Goal: Find specific page/section: Find specific page/section

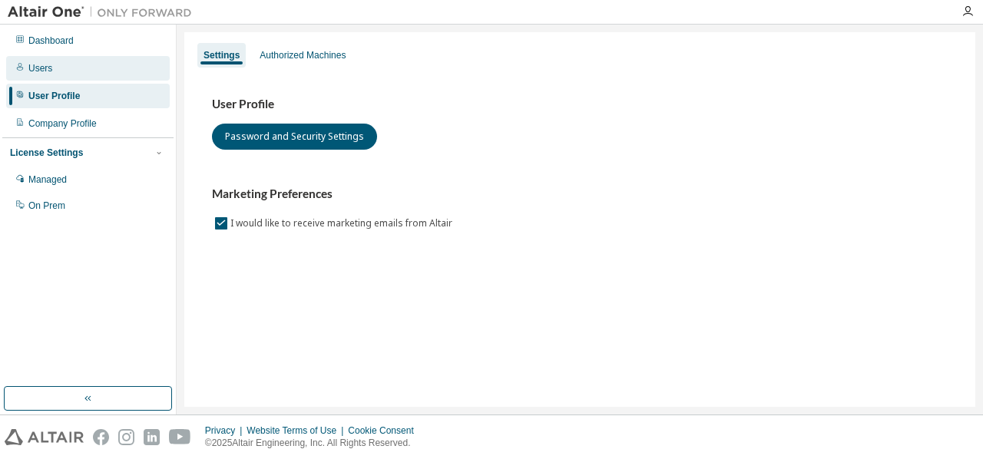
click at [71, 58] on div "Users" at bounding box center [88, 68] width 164 height 25
